Goal: Information Seeking & Learning: Learn about a topic

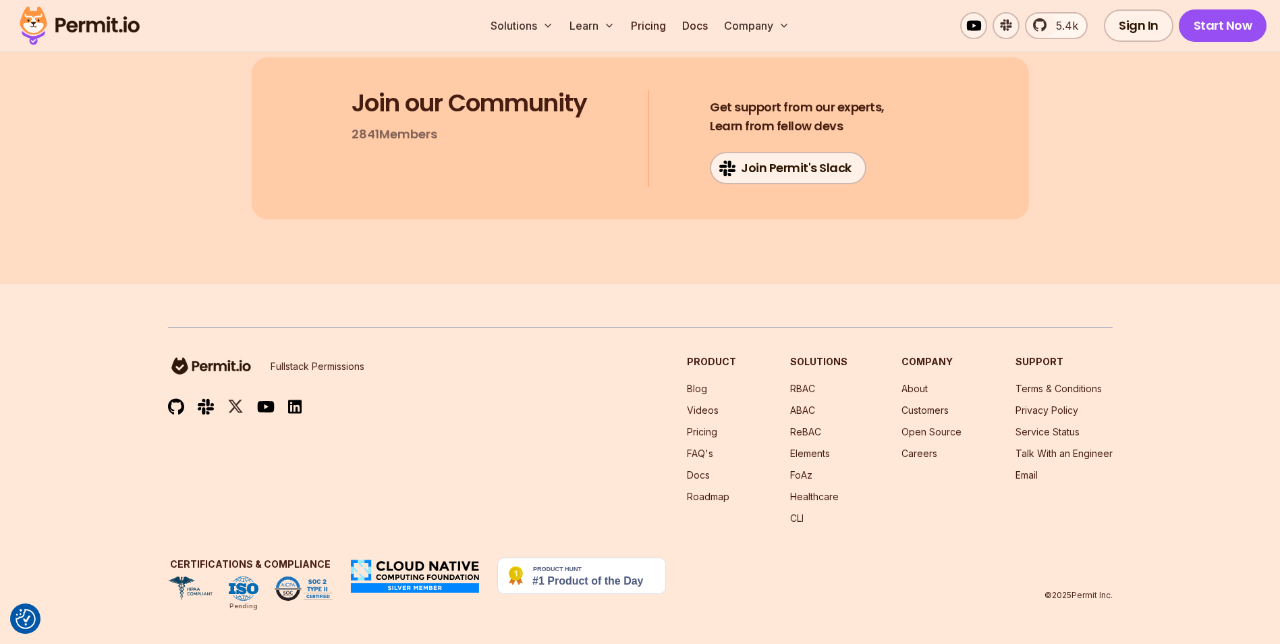
click at [656, 26] on link "Pricing" at bounding box center [648, 25] width 46 height 27
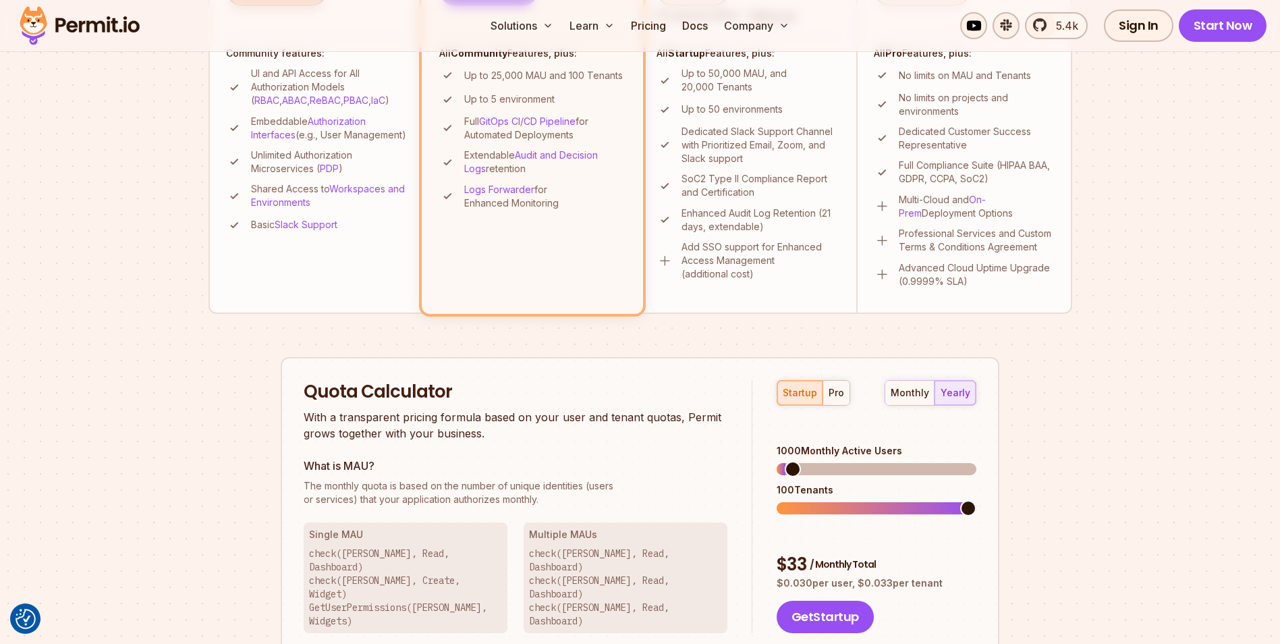
scroll to position [607, 0]
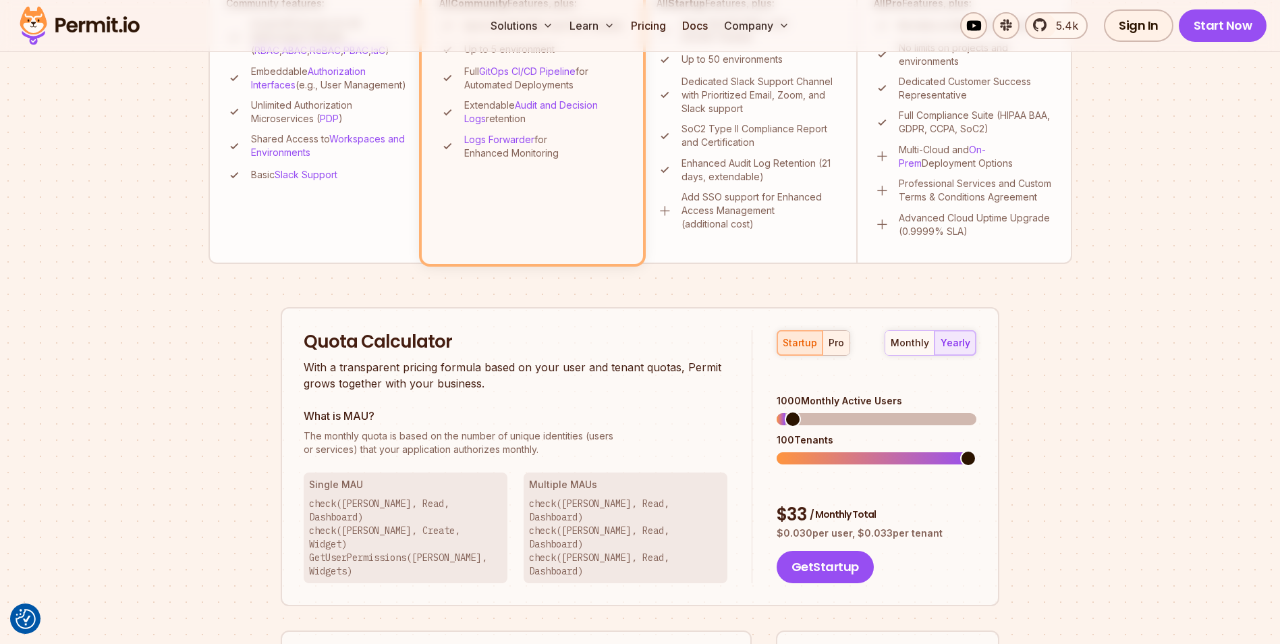
click at [835, 345] on div "pro" at bounding box center [836, 342] width 16 height 13
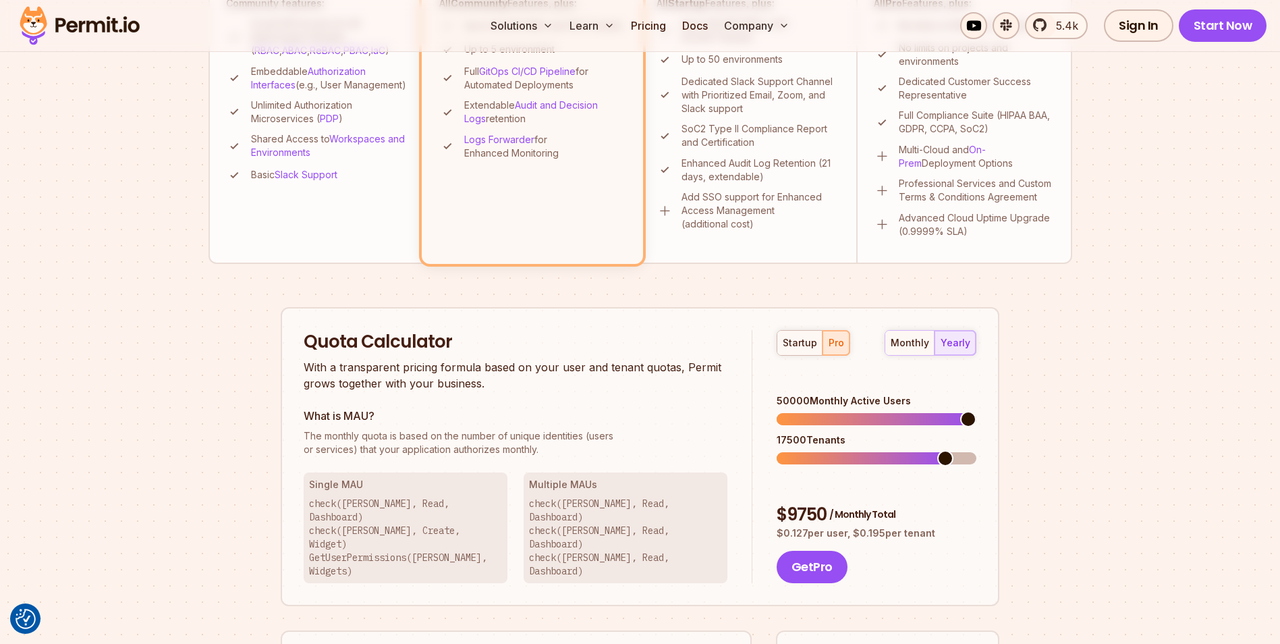
click at [976, 411] on span at bounding box center [968, 419] width 16 height 16
click at [776, 450] on span at bounding box center [784, 458] width 16 height 16
click at [1069, 433] on div "Permit Pricing From Free to Predictable Scaling From a startup with 100 users t…" at bounding box center [640, 195] width 864 height 1276
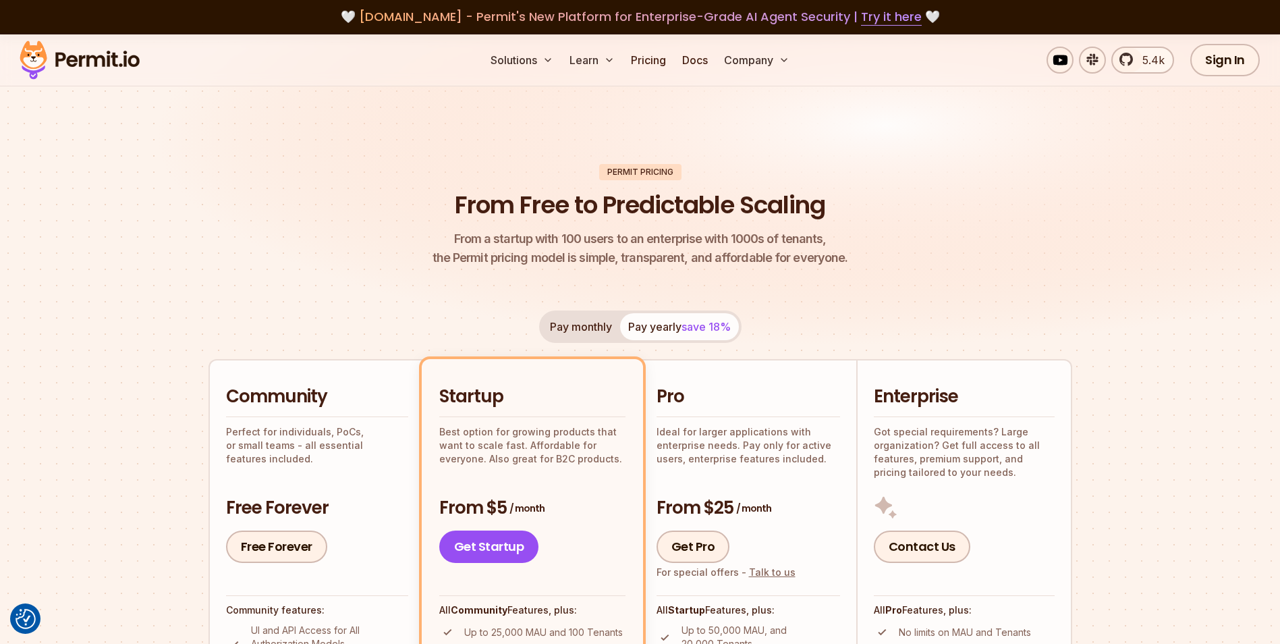
scroll to position [0, 0]
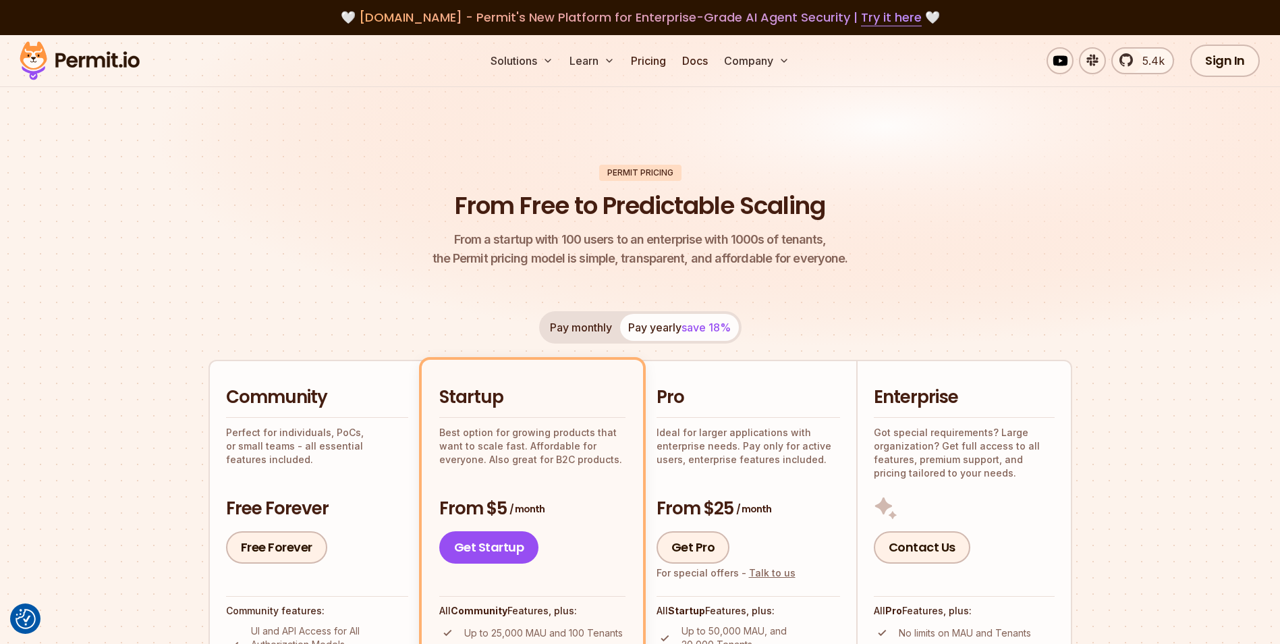
click at [1133, 125] on img at bounding box center [640, 205] width 1280 height 341
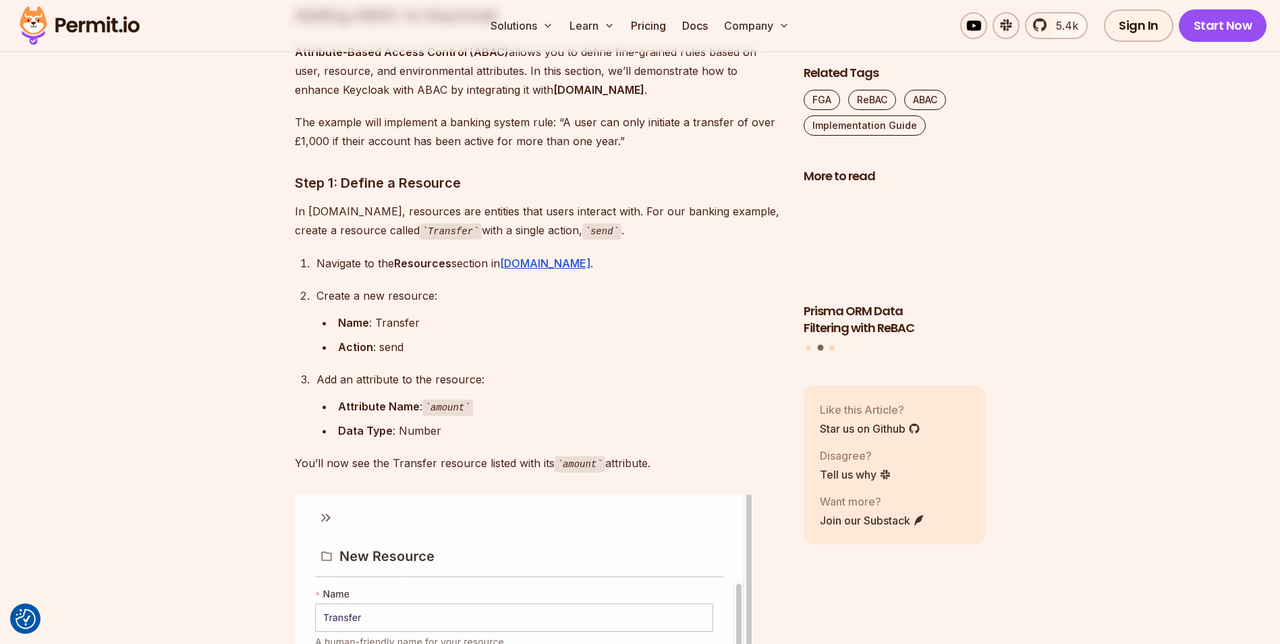
scroll to position [3171, 0]
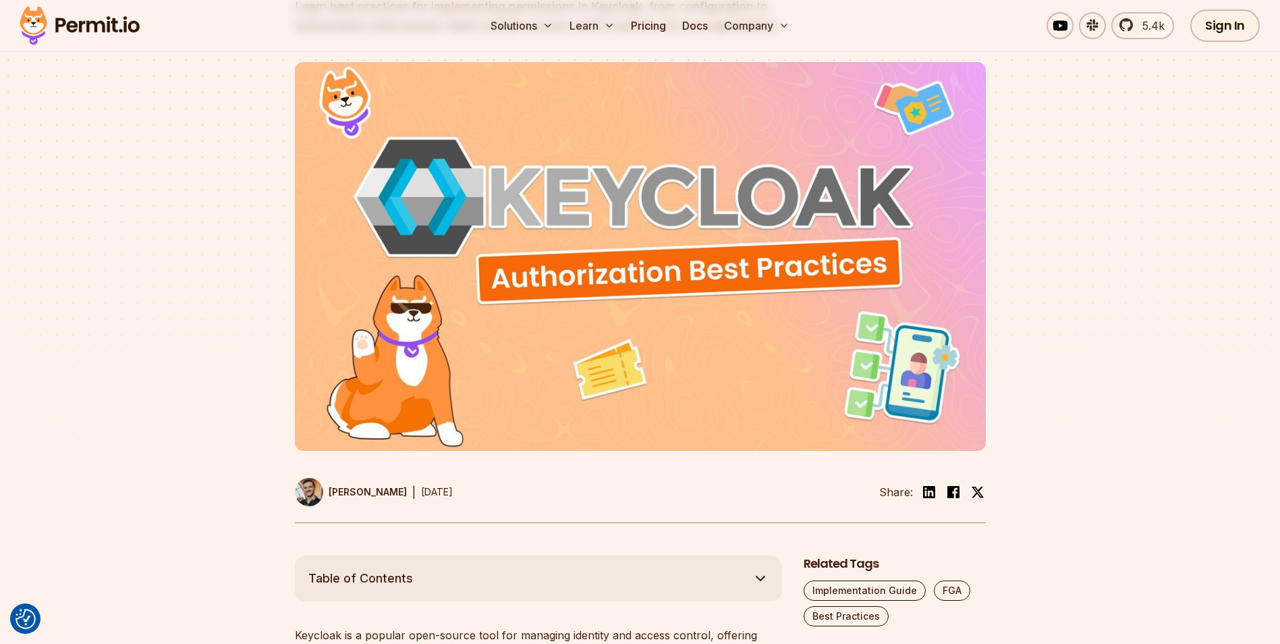
scroll to position [270, 0]
